Goal: Task Accomplishment & Management: Use online tool/utility

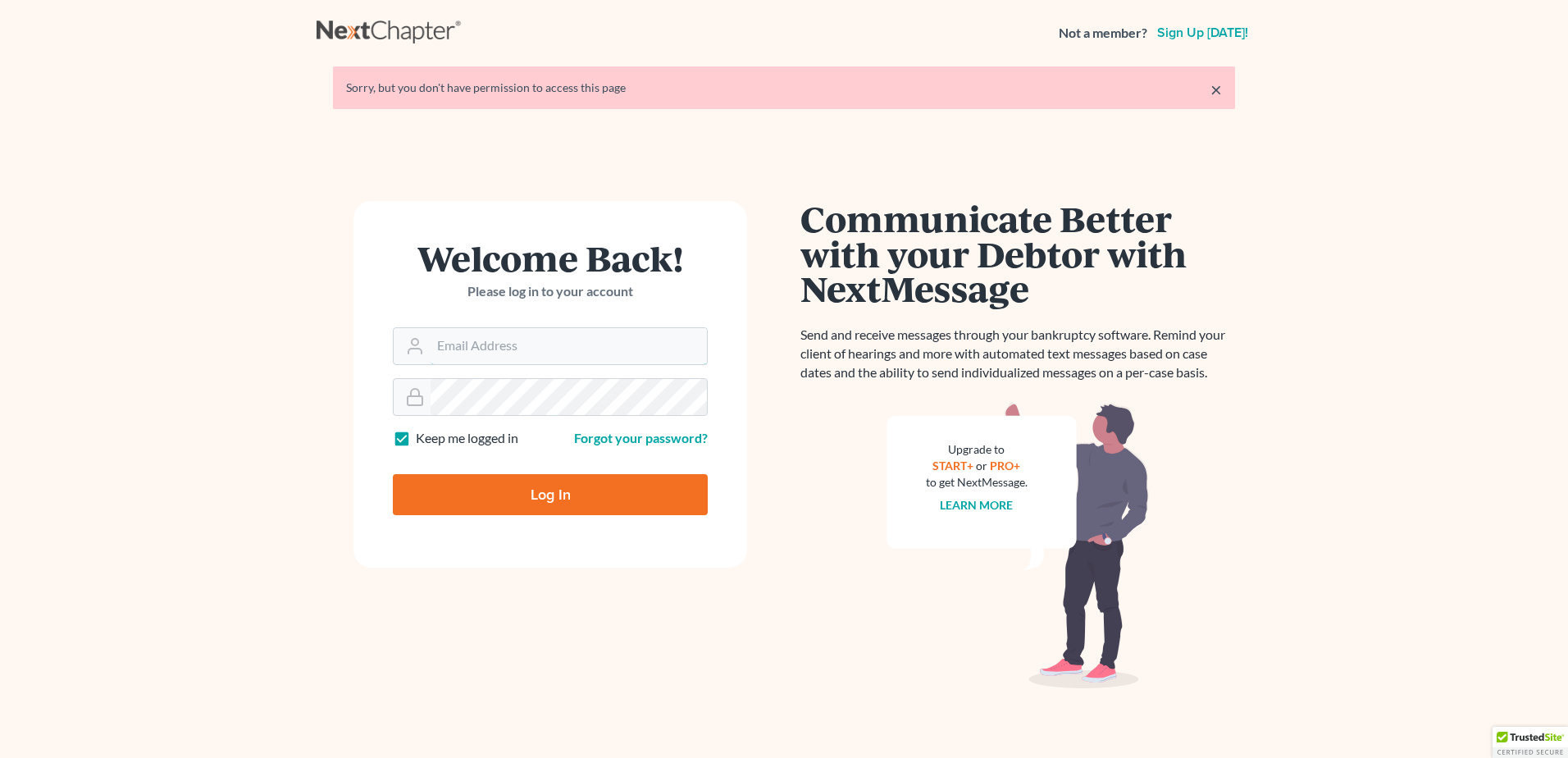
type input "[EMAIL_ADDRESS][DOMAIN_NAME]"
click at [577, 498] on input "Log In" at bounding box center [550, 495] width 315 height 41
type input "Thinking..."
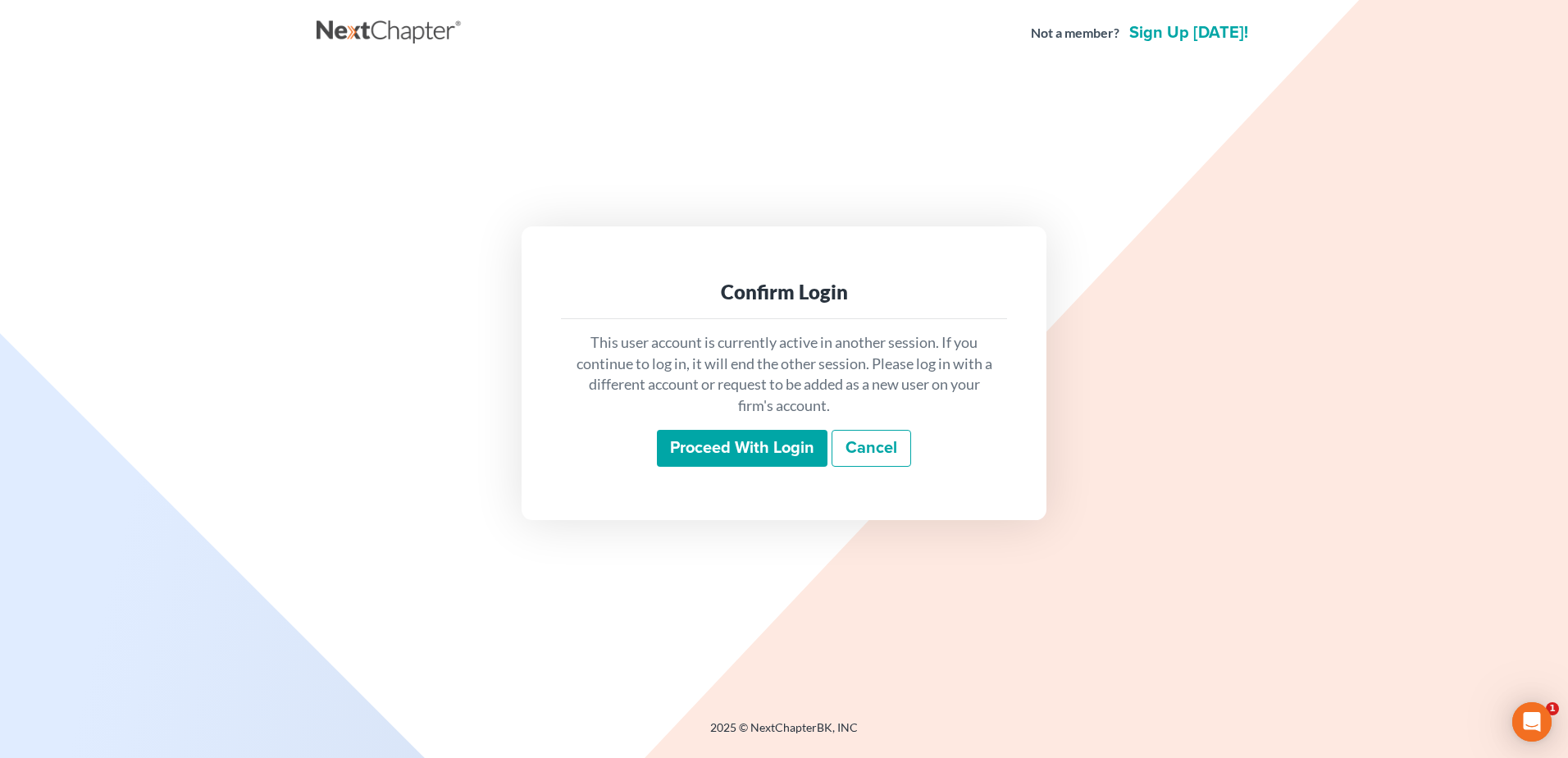
click at [722, 444] on input "Proceed with login" at bounding box center [742, 449] width 170 height 38
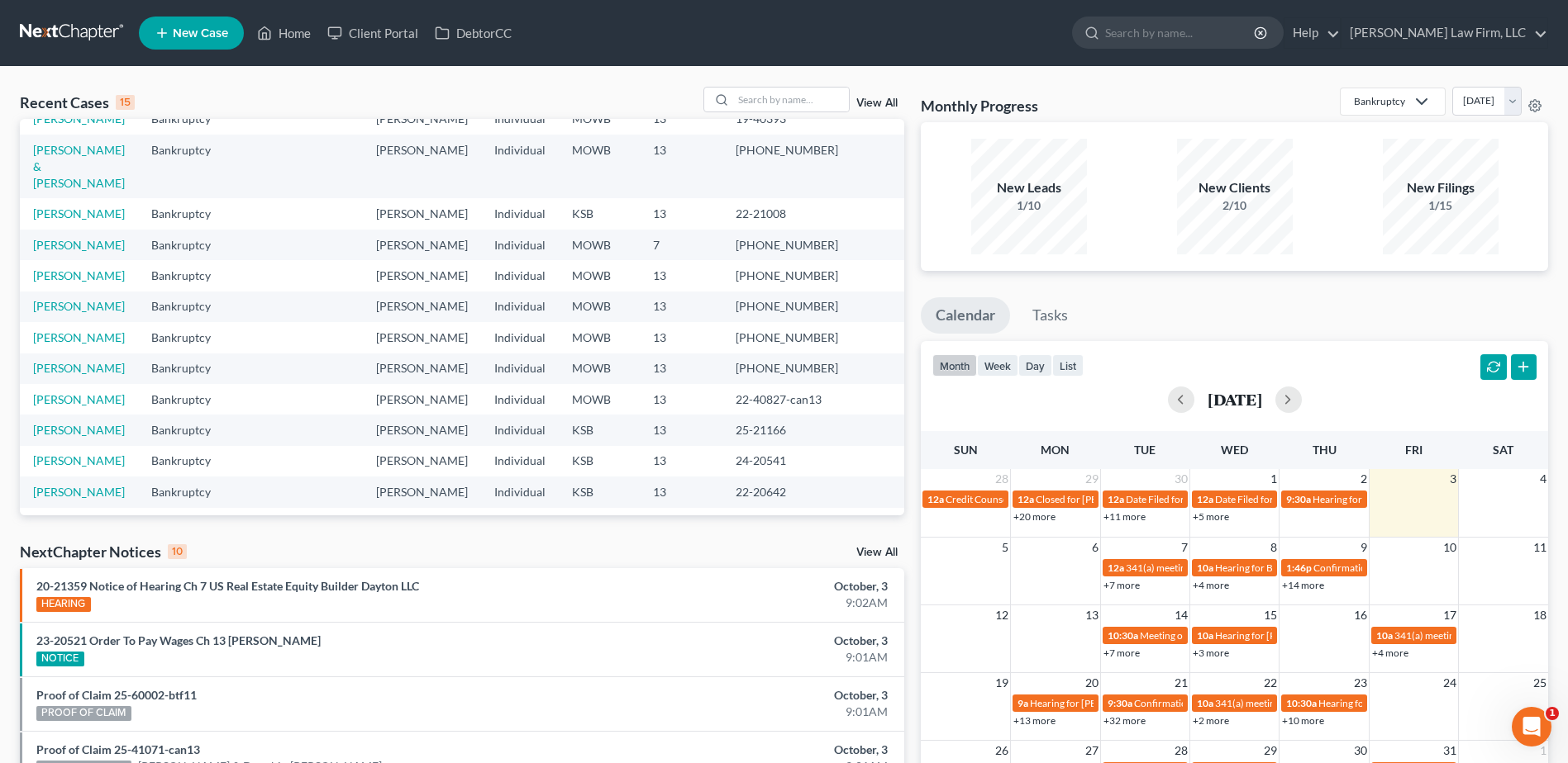
scroll to position [195, 0]
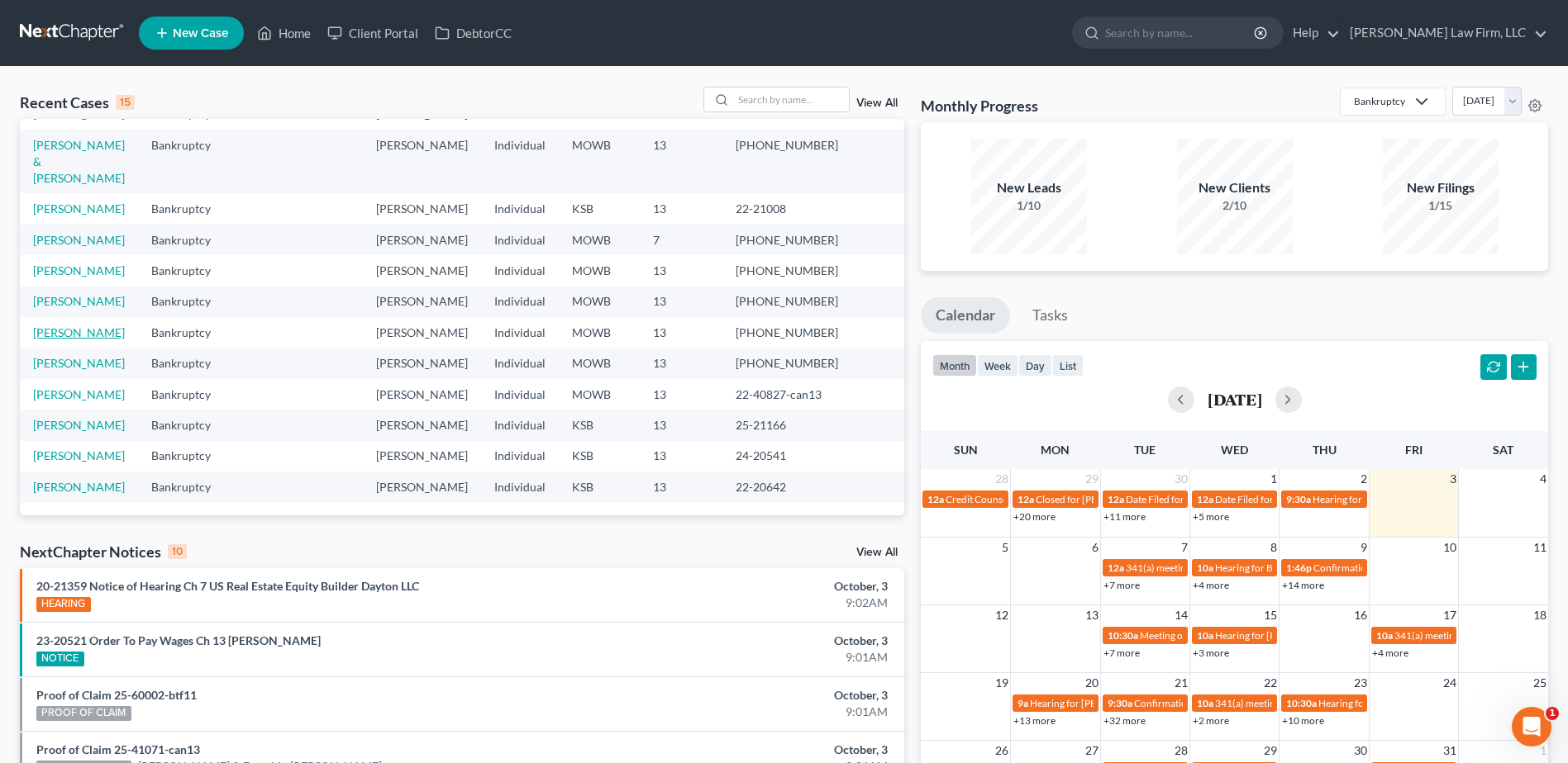
click at [96, 326] on link "Fontanilla, Keoni" at bounding box center [79, 332] width 91 height 14
select select "4"
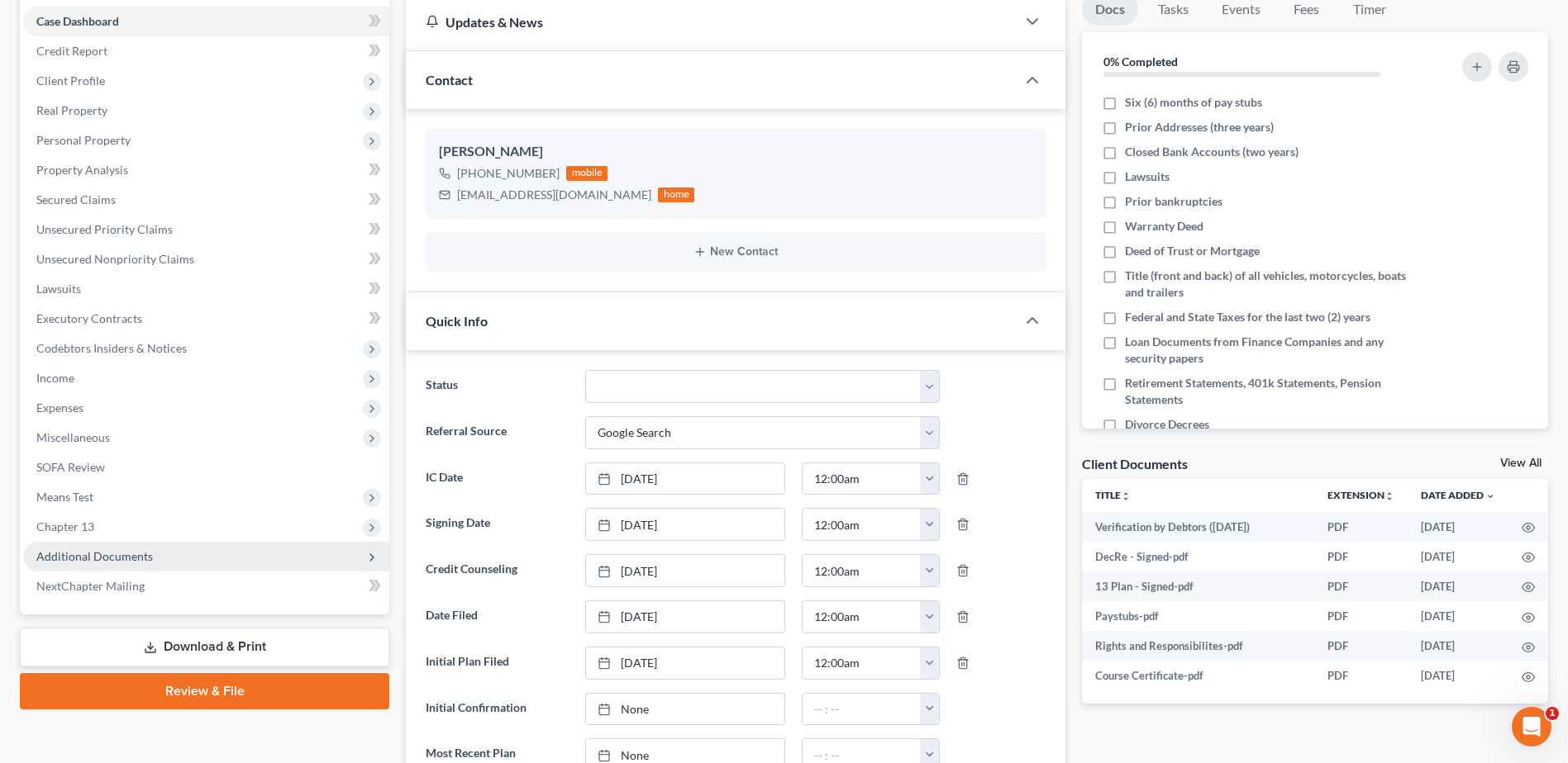
scroll to position [342, 0]
click at [91, 555] on span "Additional Documents" at bounding box center [95, 557] width 117 height 14
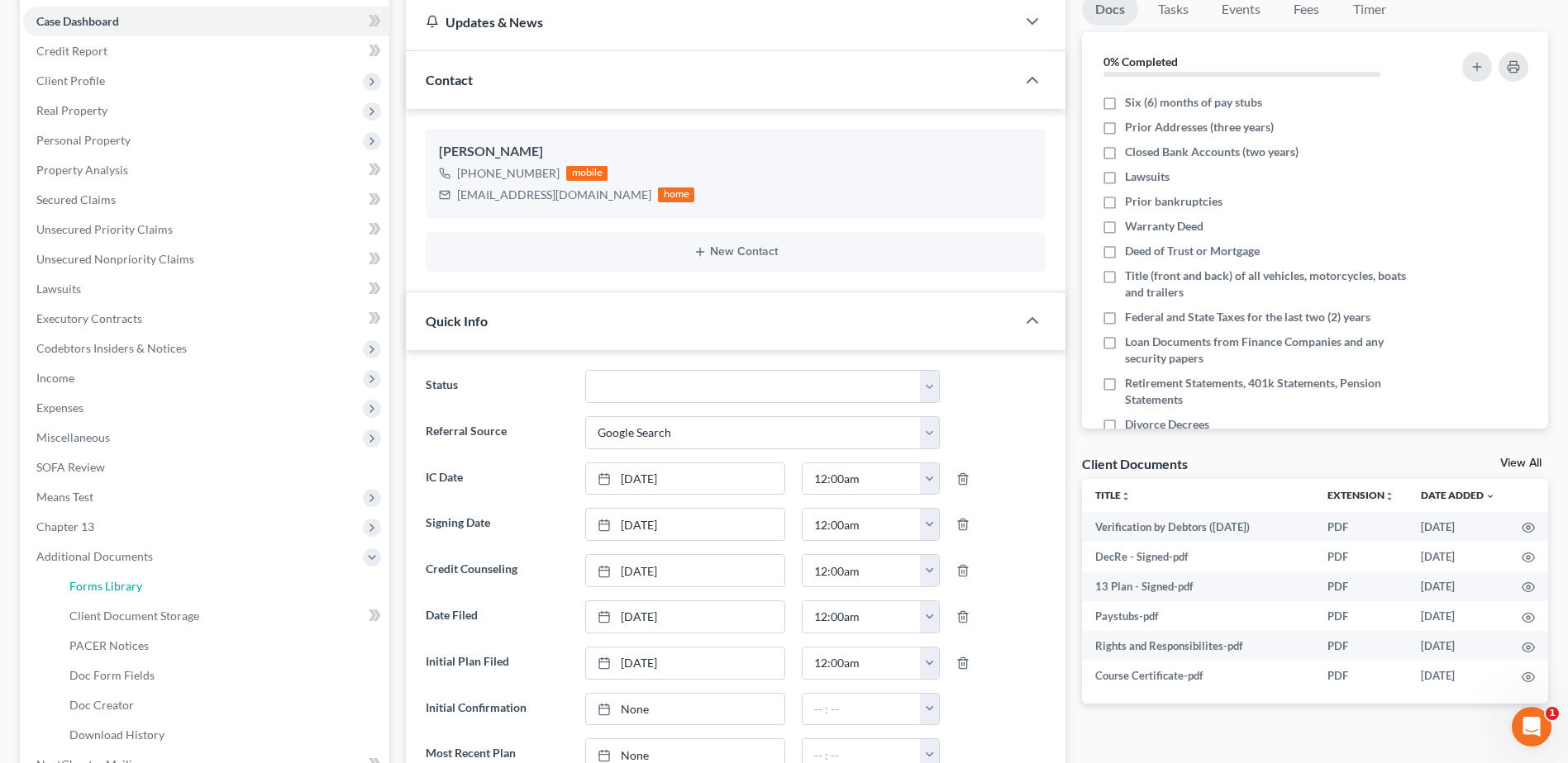
click at [98, 588] on span "Forms Library" at bounding box center [106, 586] width 73 height 14
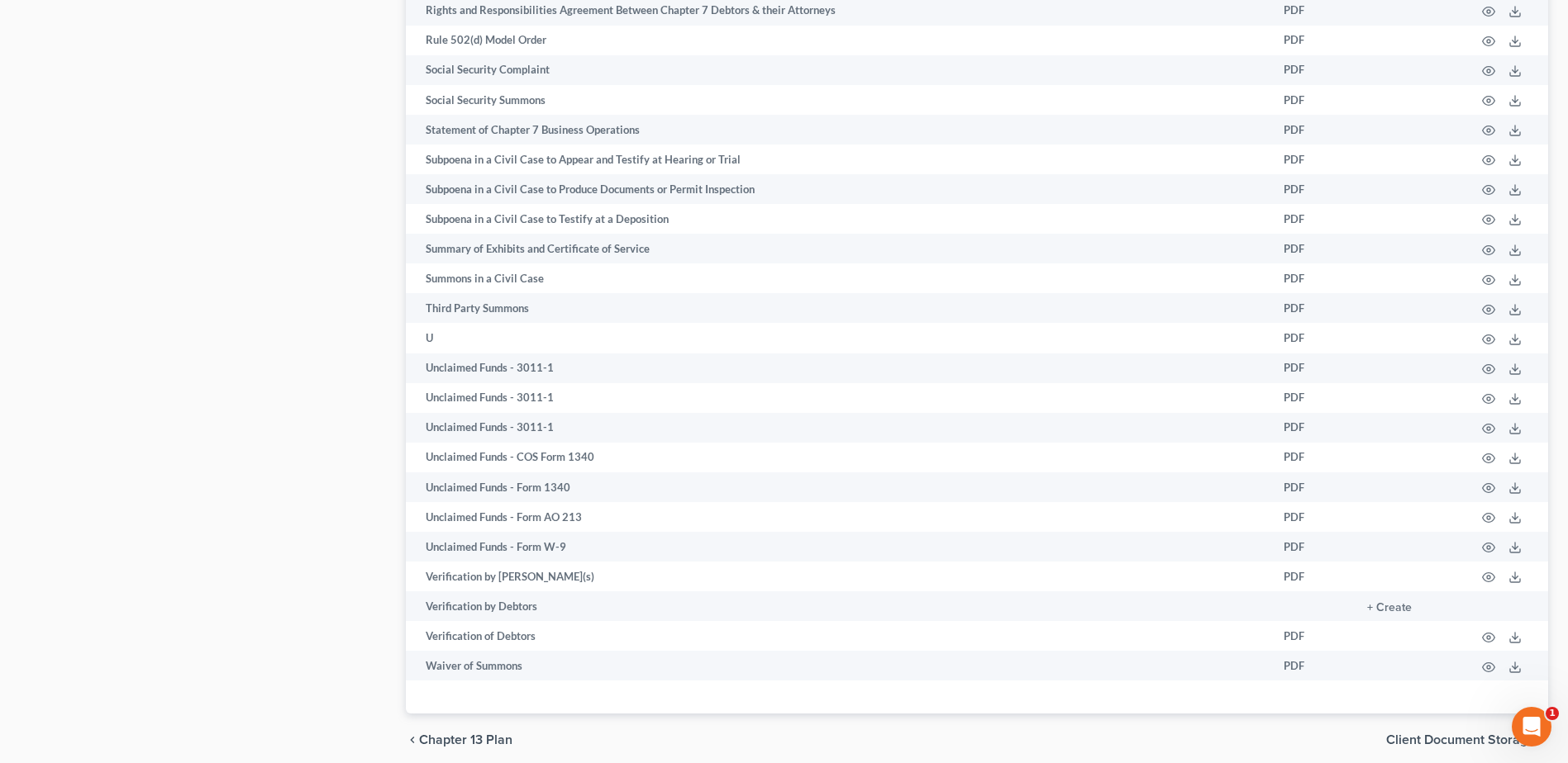
scroll to position [2788, 0]
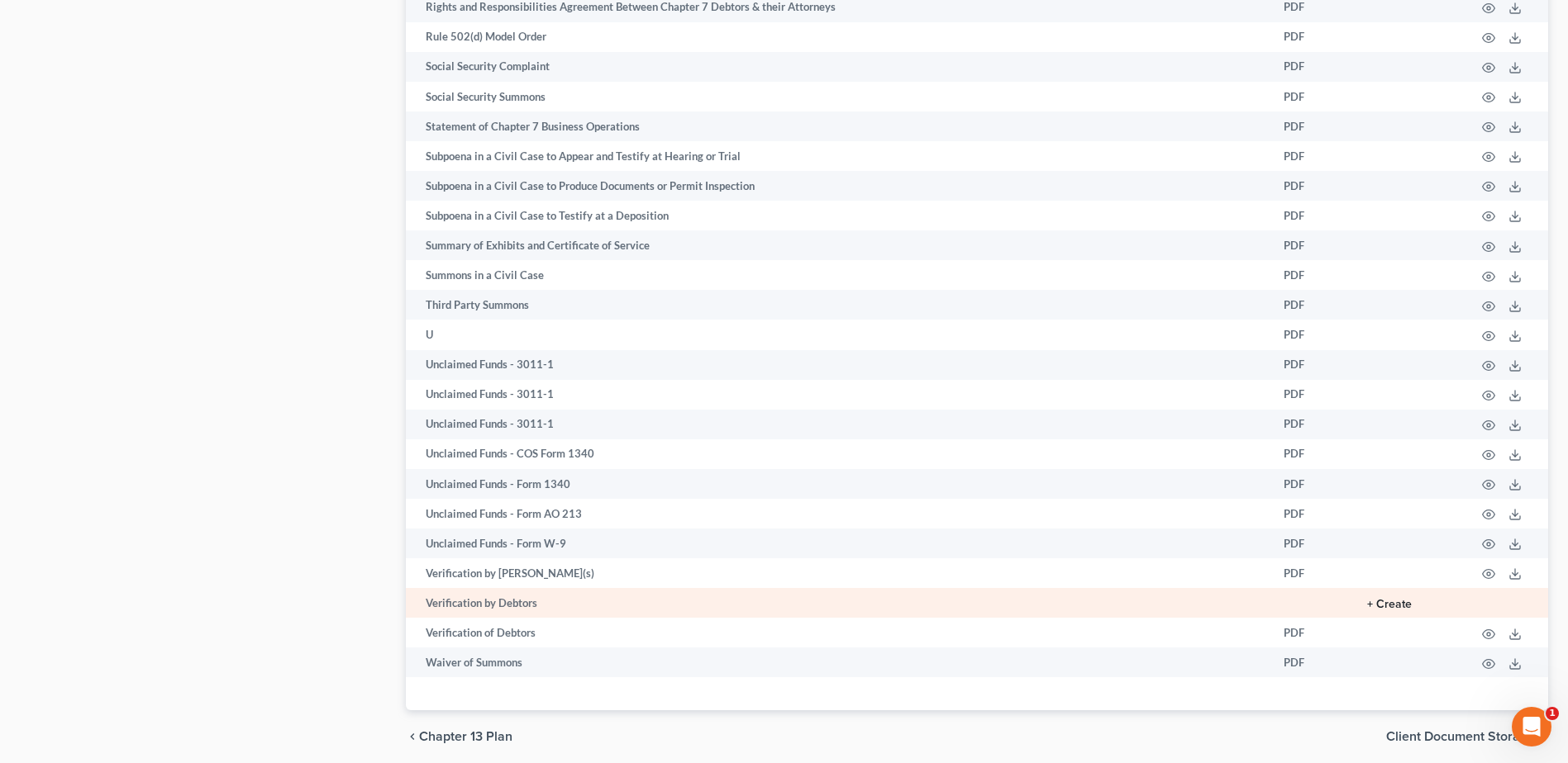
click at [1398, 602] on button "+ Create" at bounding box center [1389, 605] width 45 height 12
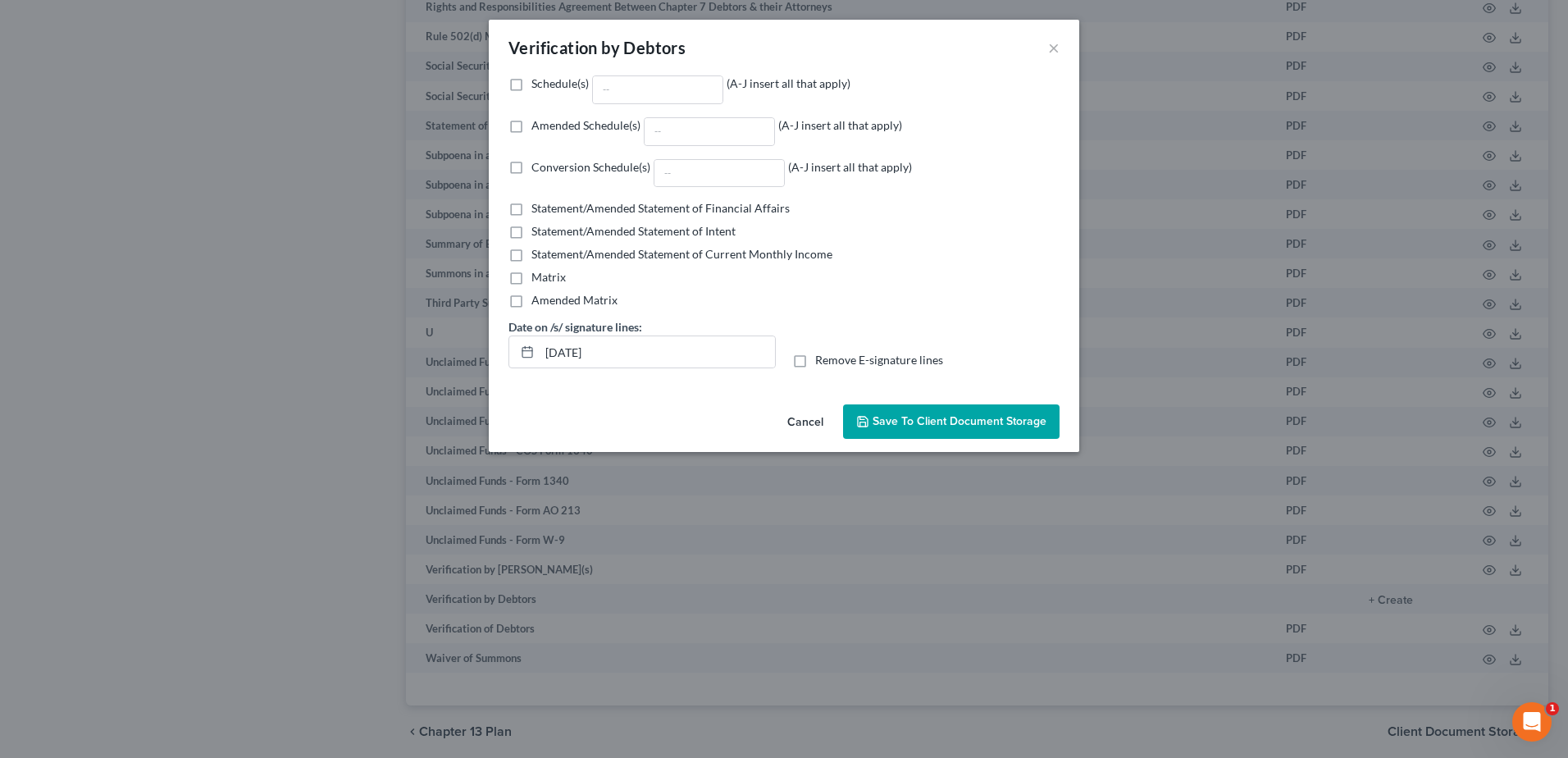
click at [532, 259] on label "Statement/Amended Statement of Current Monthly Income" at bounding box center [682, 255] width 301 height 17
click at [538, 257] on input "Statement/Amended Statement of Current Monthly Income" at bounding box center [543, 251] width 11 height 11
checkbox input "true"
drag, startPoint x: 639, startPoint y: 349, endPoint x: 528, endPoint y: 347, distance: 111.0
click at [528, 347] on div "10/03/2025" at bounding box center [642, 351] width 267 height 33
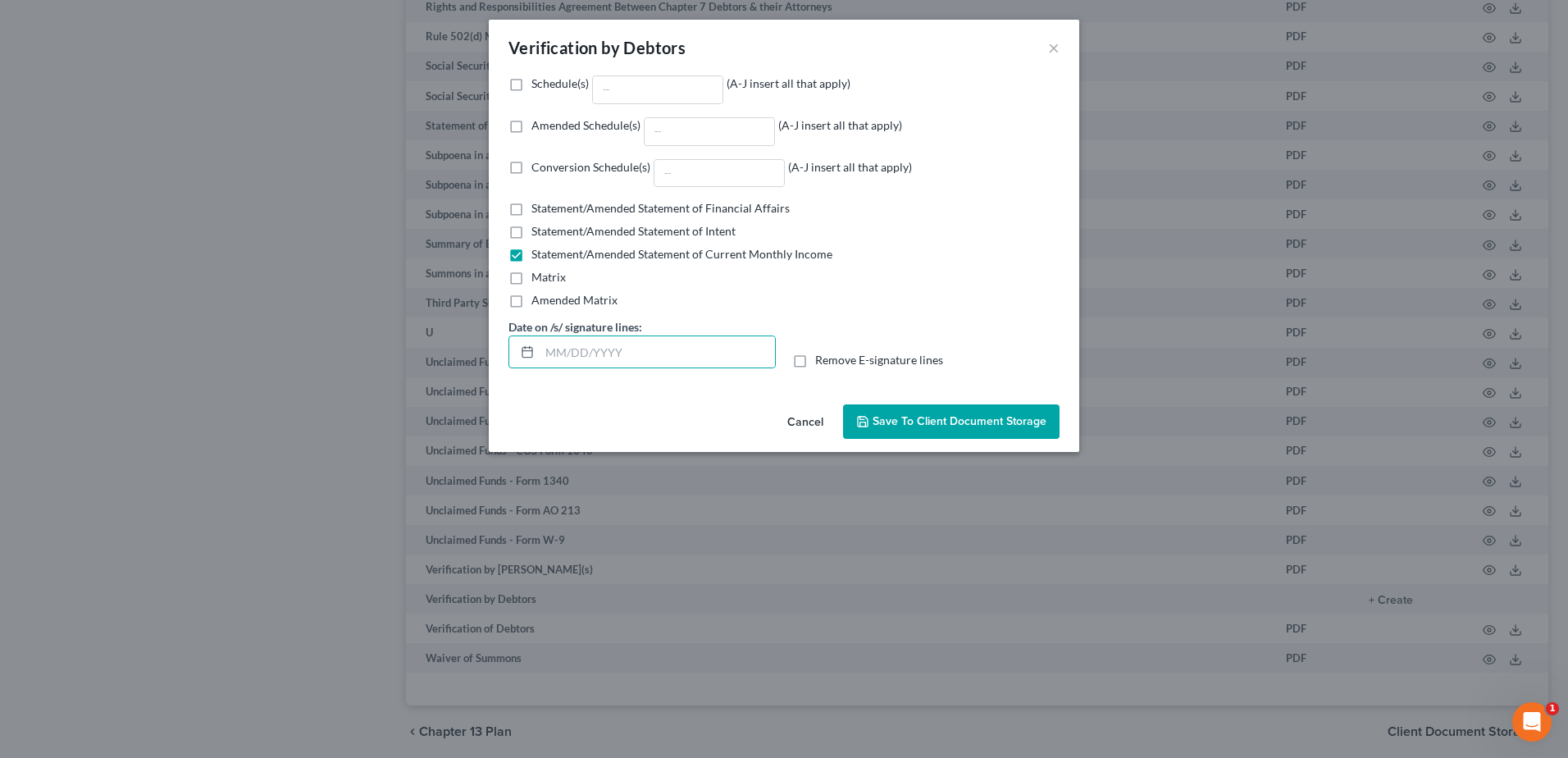
click at [815, 362] on label "Remove E-signature lines" at bounding box center [879, 361] width 128 height 17
click at [822, 362] on input "Remove E-signature lines" at bounding box center [827, 357] width 11 height 11
checkbox input "true"
click at [920, 420] on span "Save to Client Document Storage" at bounding box center [959, 421] width 174 height 14
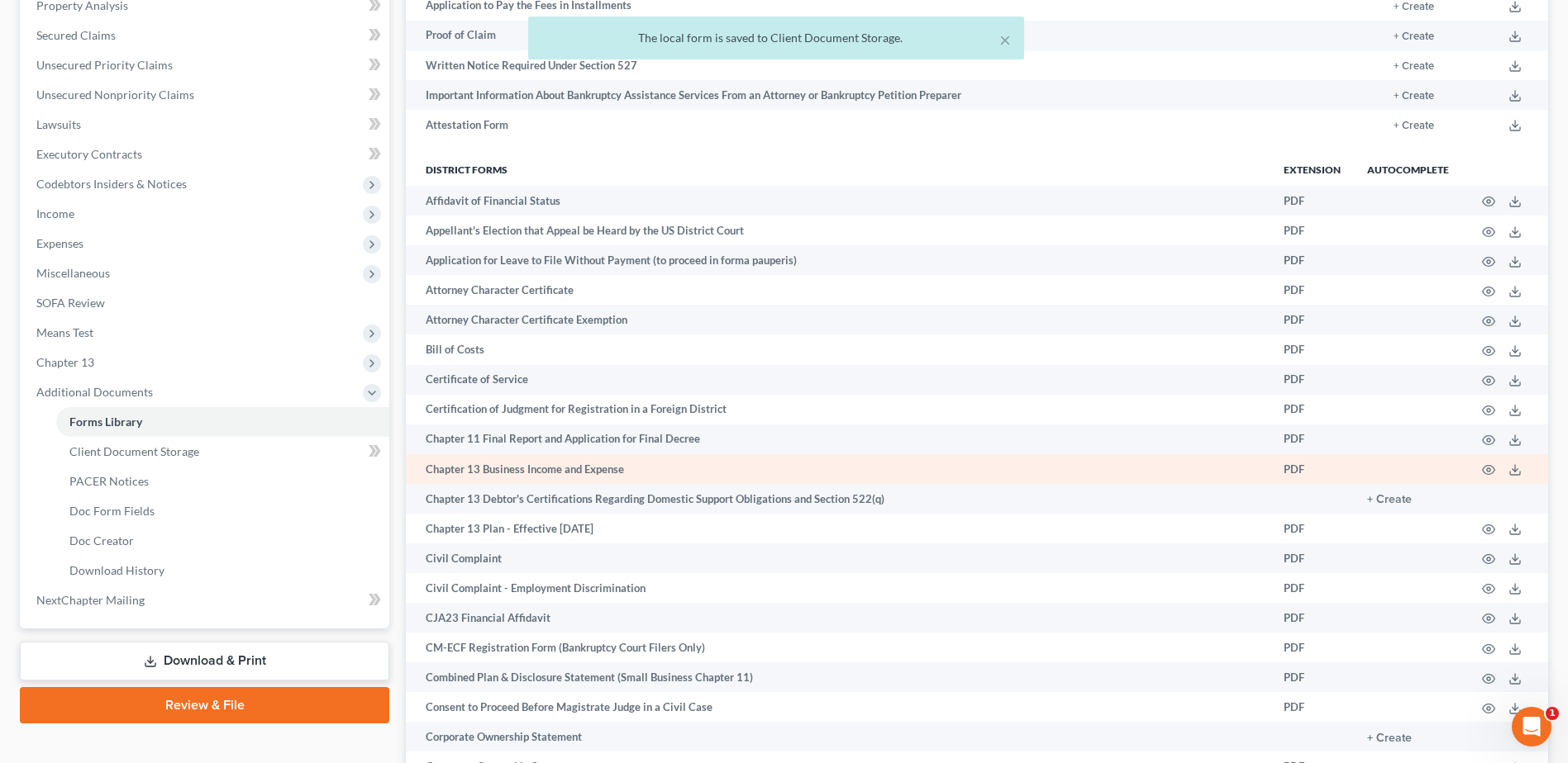
scroll to position [331, 0]
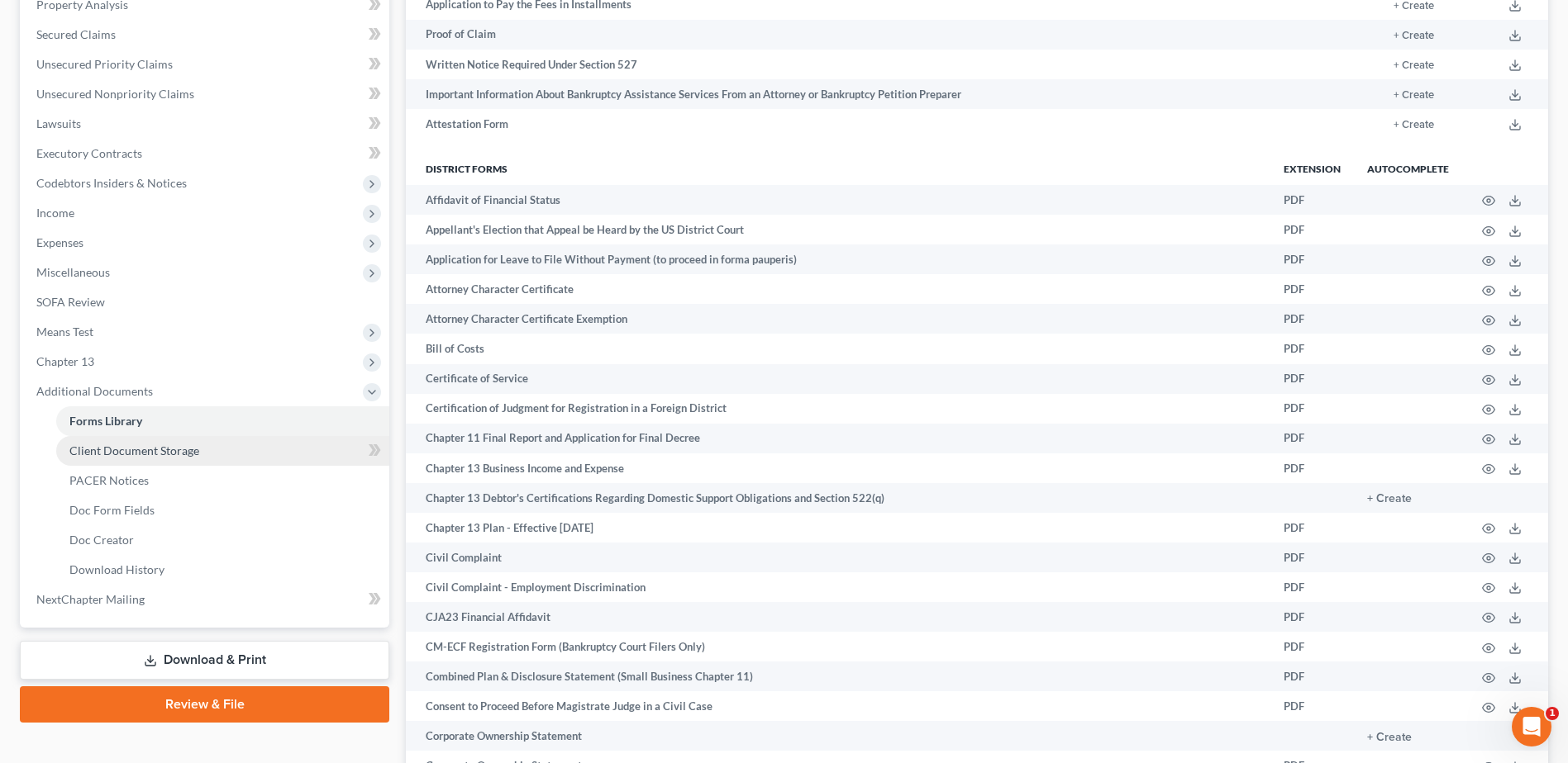
click at [86, 448] on span "Client Document Storage" at bounding box center [134, 450] width 129 height 14
select select "5"
select select "9"
select select "21"
select select "18"
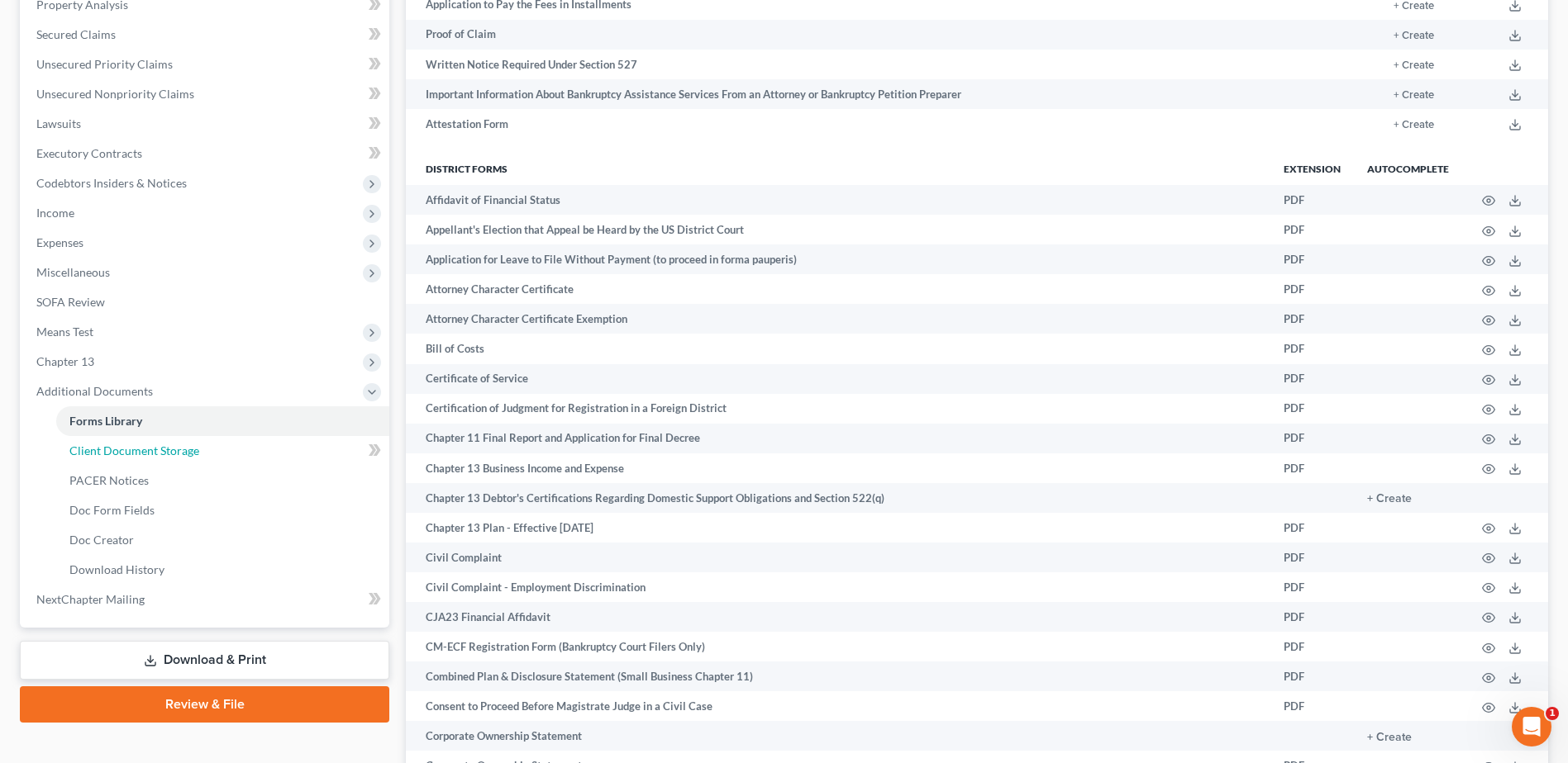
select select "24"
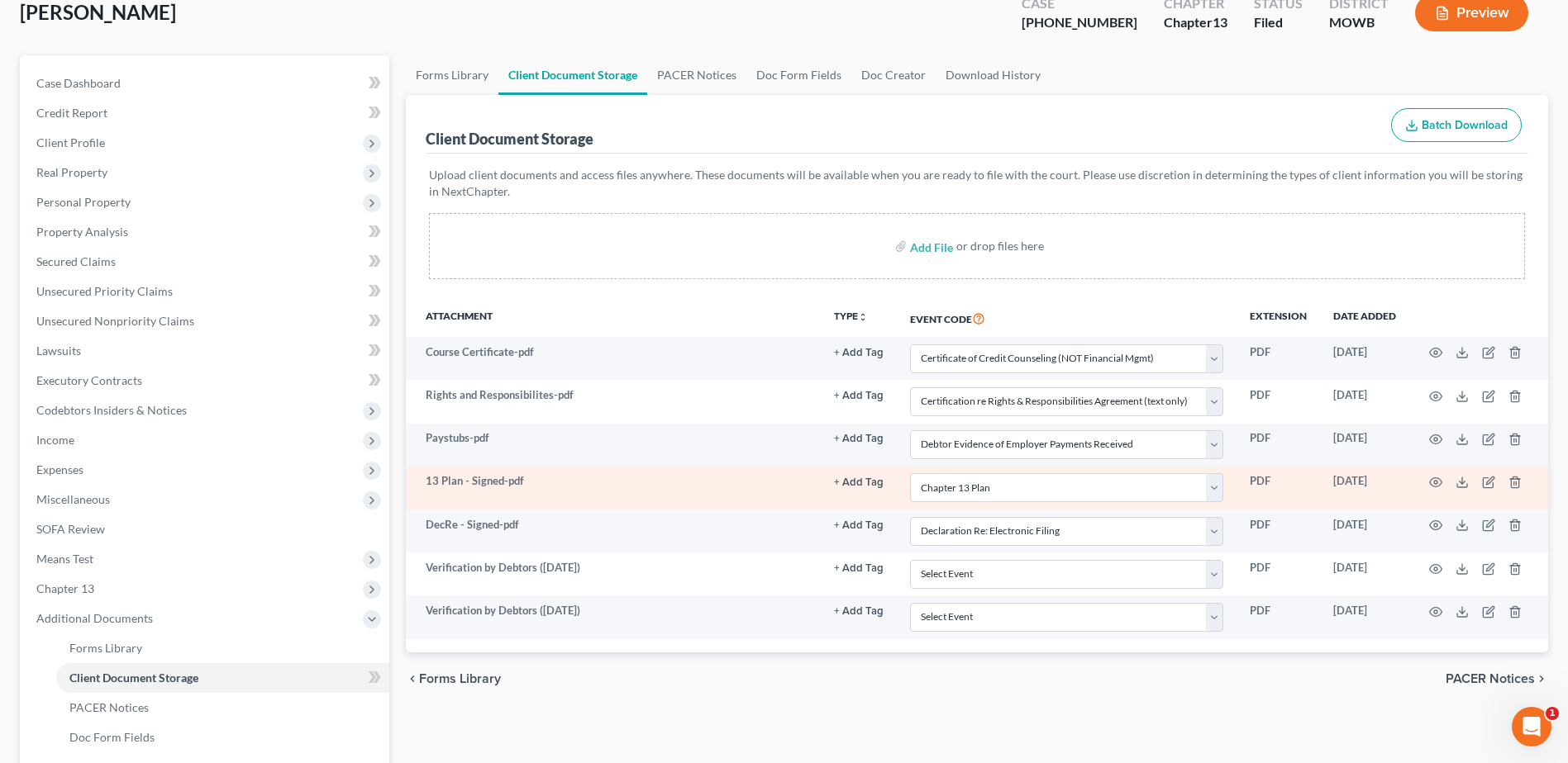
scroll to position [268, 0]
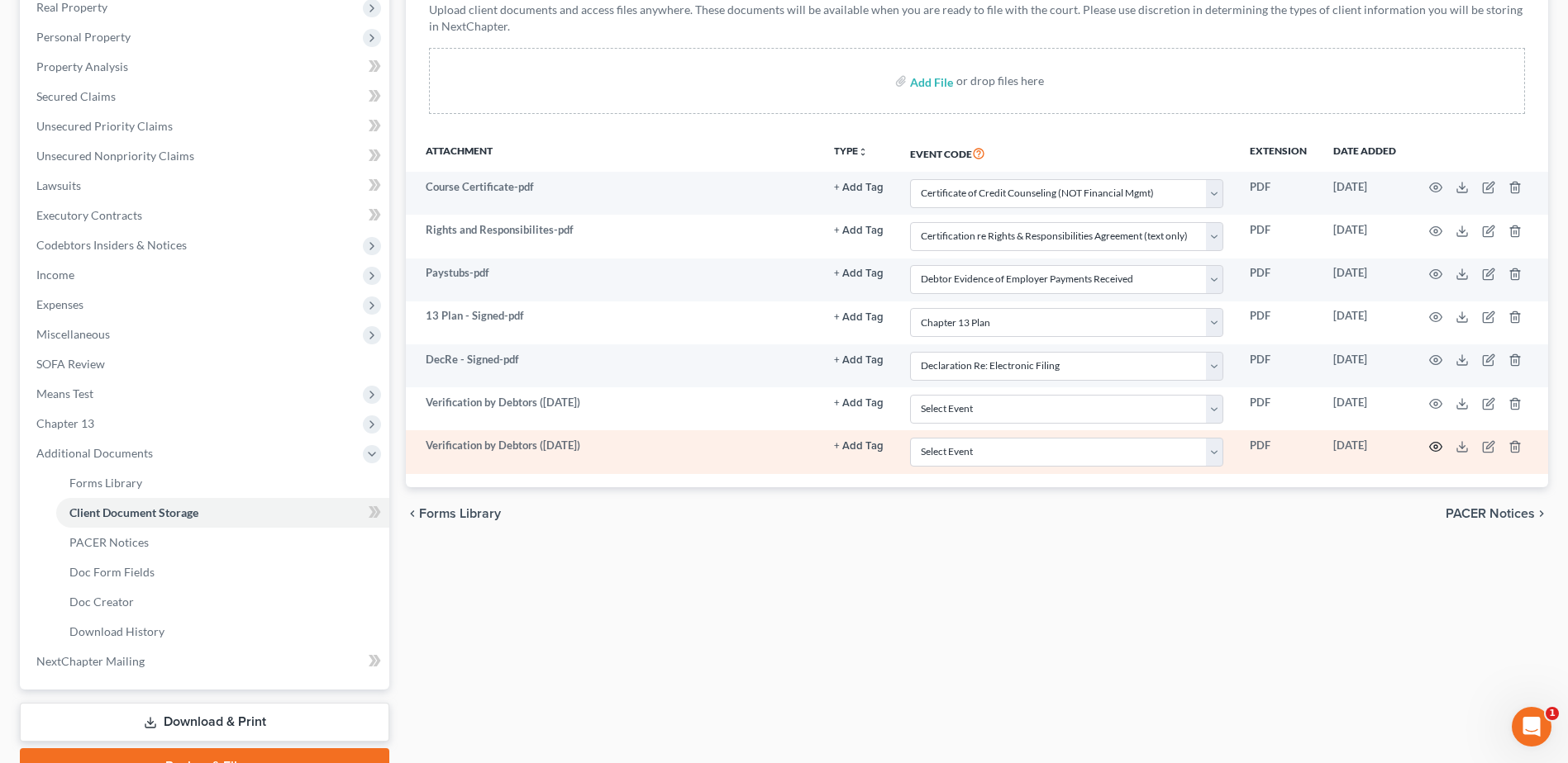
click at [1439, 442] on icon "button" at bounding box center [1436, 447] width 14 height 14
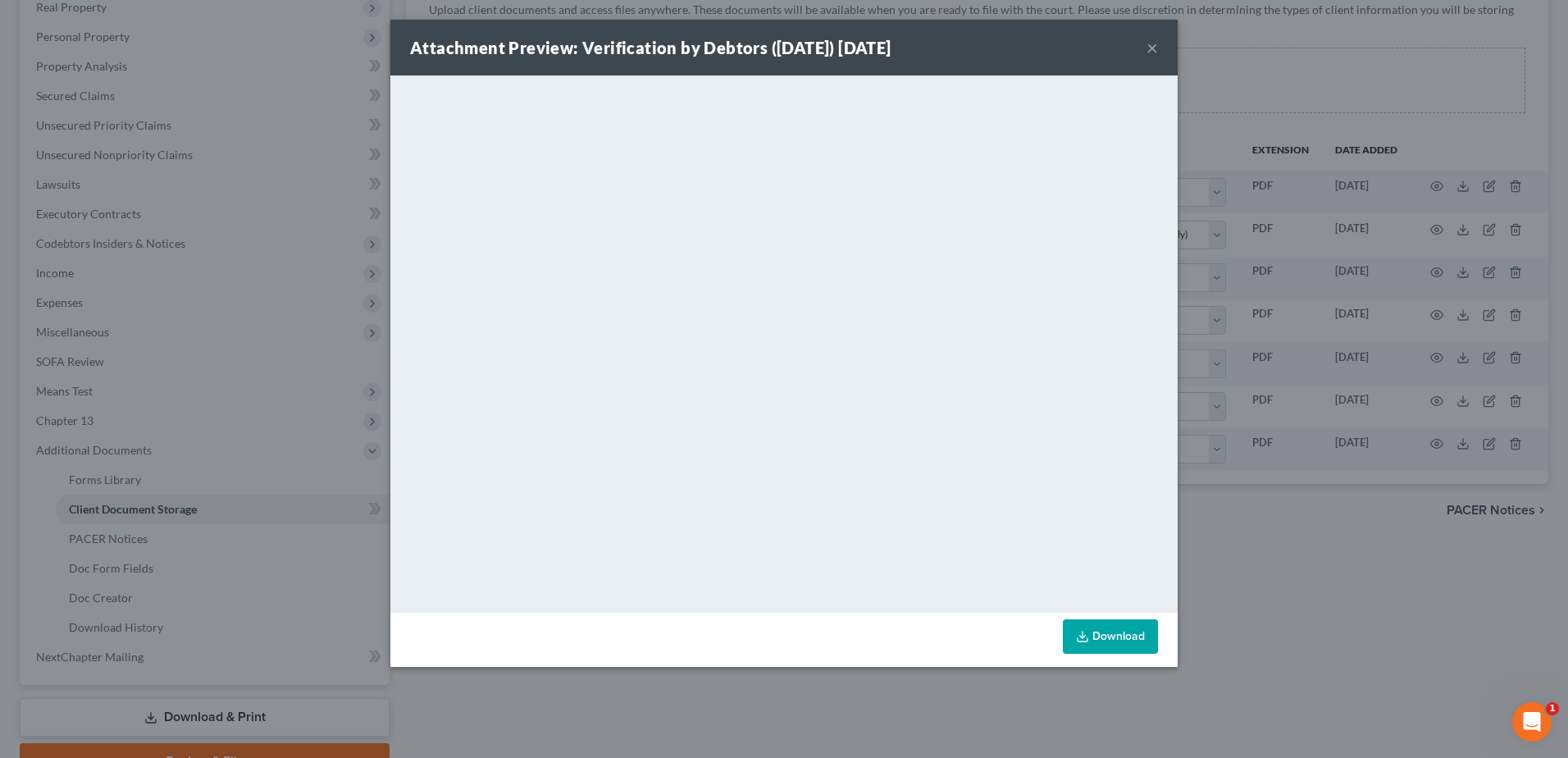
click at [1153, 41] on button "×" at bounding box center [1152, 47] width 12 height 19
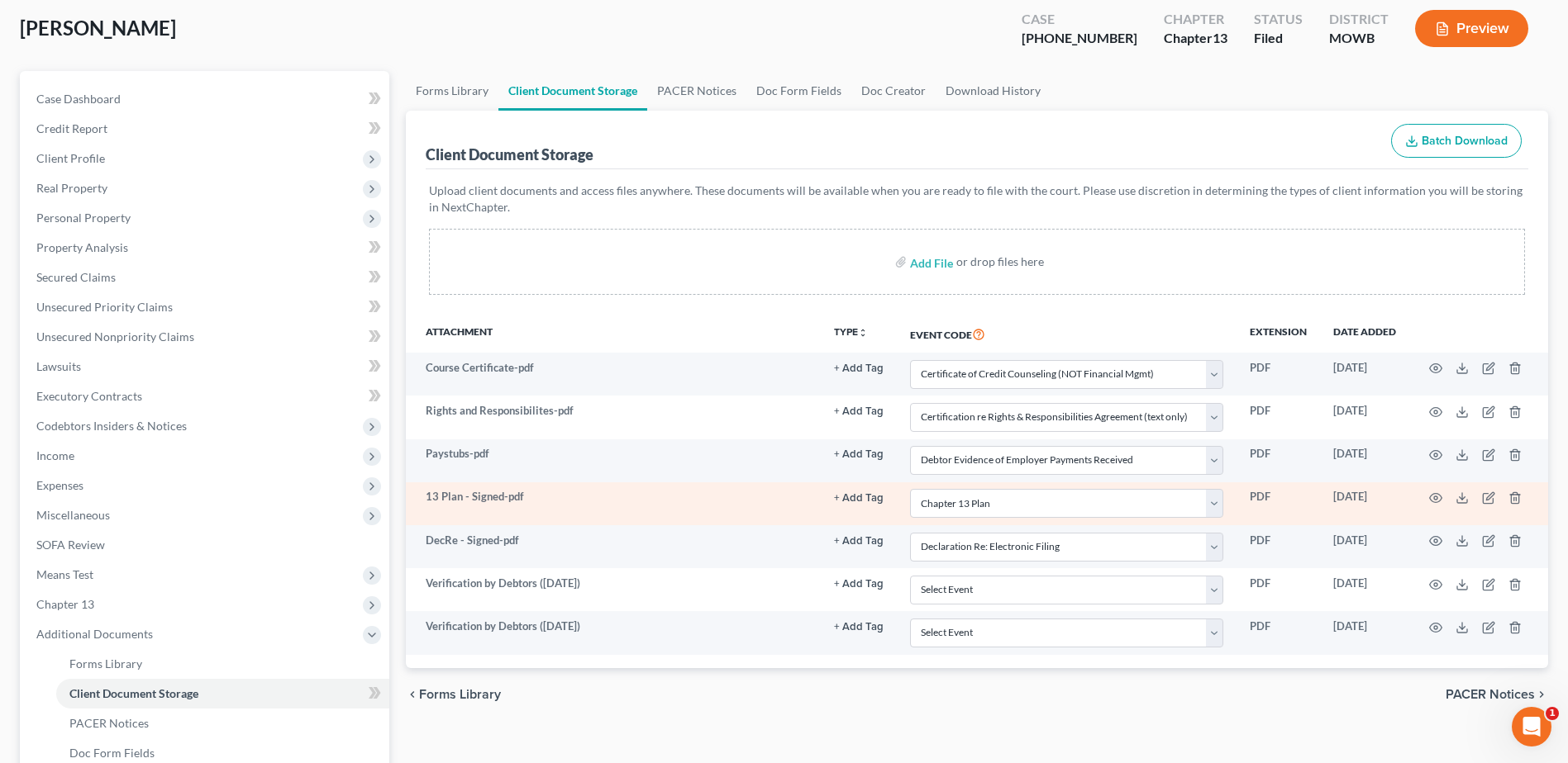
scroll to position [0, 0]
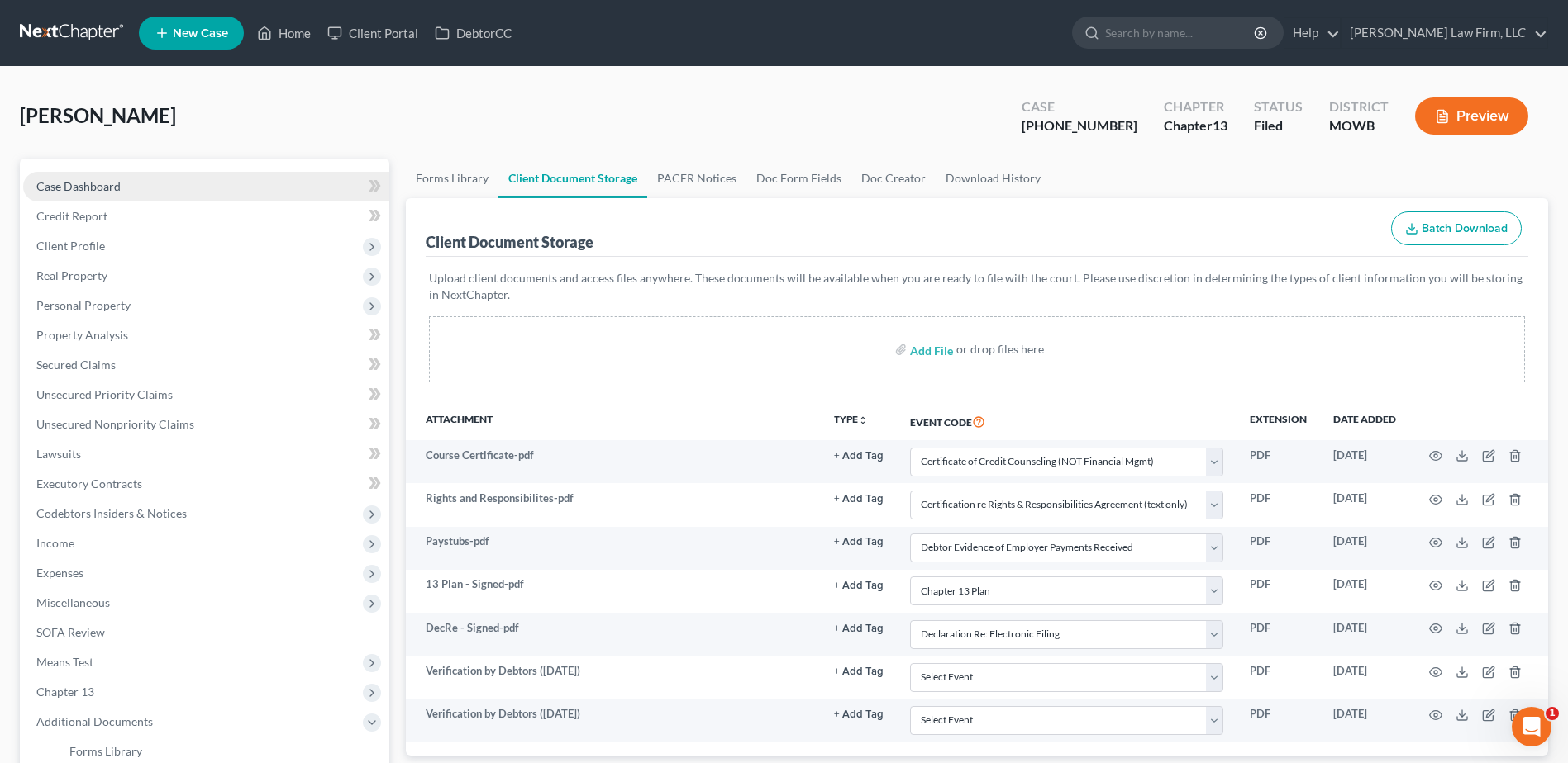
click at [96, 189] on span "Case Dashboard" at bounding box center [79, 186] width 85 height 14
select select "4"
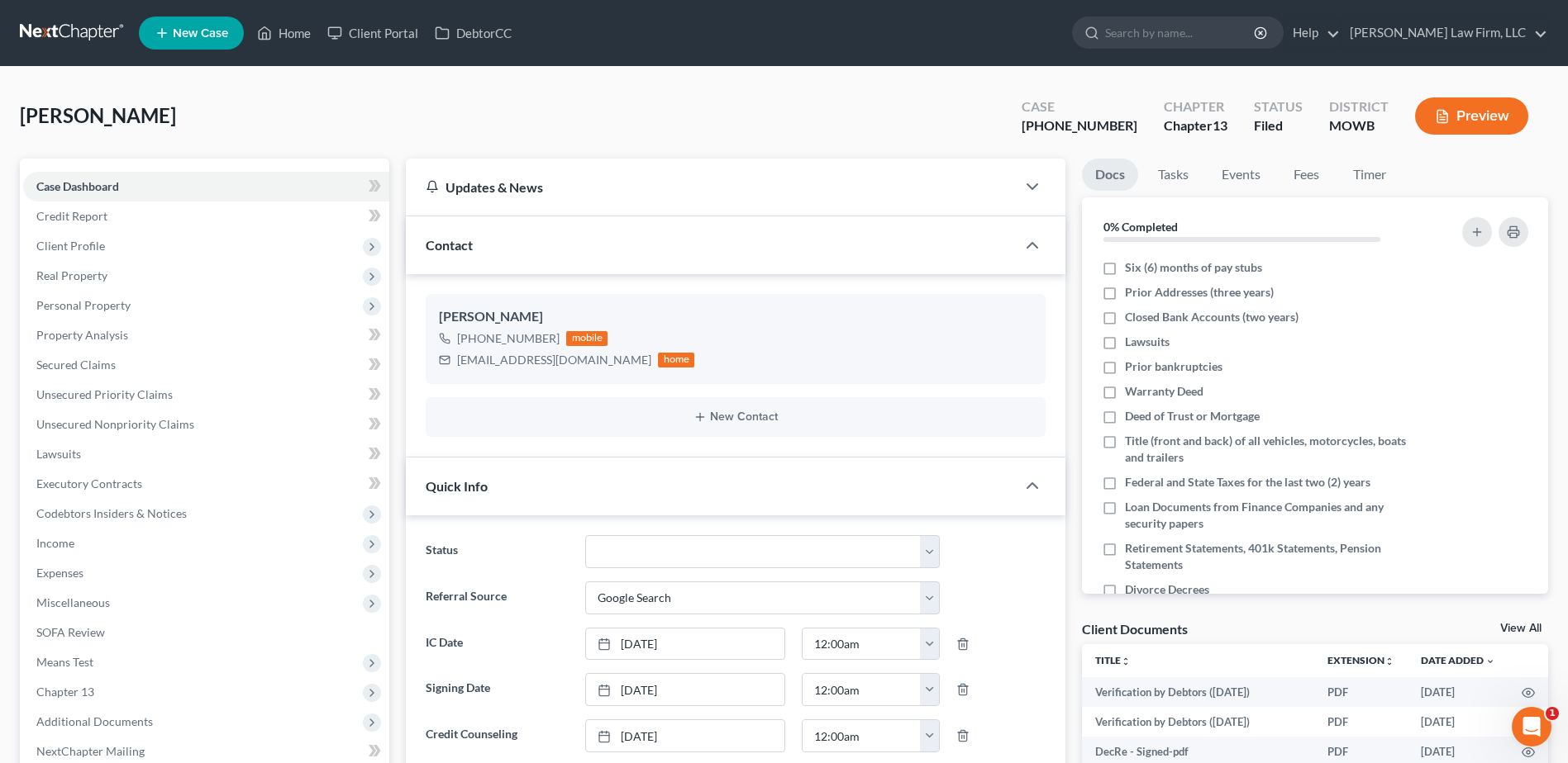
scroll to position [342, 0]
click at [1219, 37] on input "search" at bounding box center [1180, 33] width 151 height 30
